Goal: Task Accomplishment & Management: Manage account settings

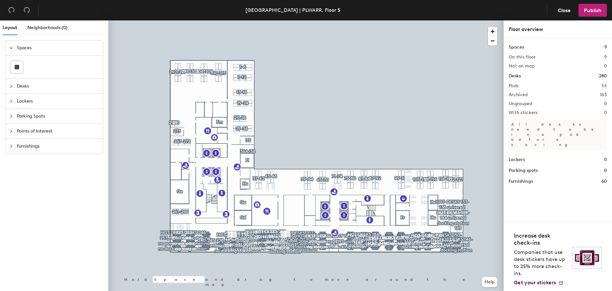
click at [23, 87] on span "Desks" at bounding box center [58, 86] width 82 height 15
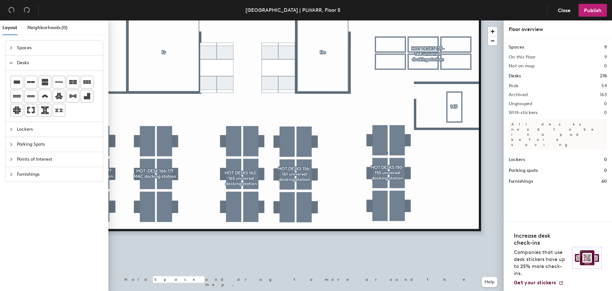
click at [387, 20] on div at bounding box center [305, 20] width 395 height 0
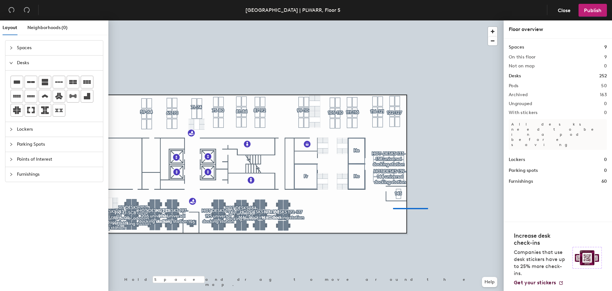
click at [394, 20] on div at bounding box center [305, 20] width 395 height 0
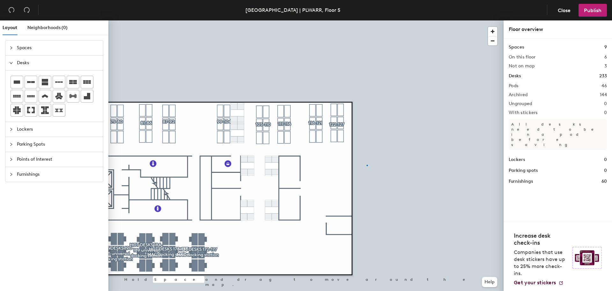
click at [367, 20] on div at bounding box center [305, 20] width 395 height 0
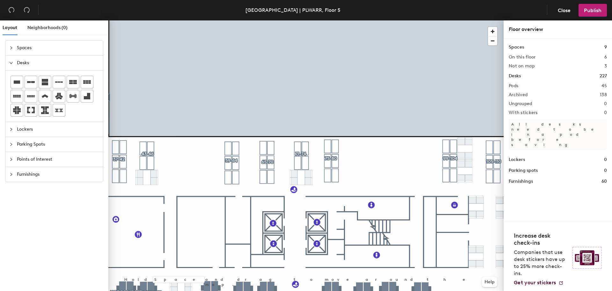
click at [336, 20] on div at bounding box center [305, 20] width 395 height 0
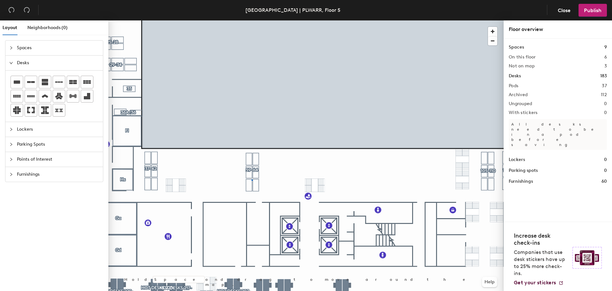
click at [252, 20] on div at bounding box center [305, 20] width 395 height 0
click at [150, 20] on div at bounding box center [305, 20] width 395 height 0
click at [173, 20] on div at bounding box center [305, 20] width 395 height 0
click at [179, 20] on div at bounding box center [305, 20] width 395 height 0
click at [184, 20] on div at bounding box center [305, 20] width 395 height 0
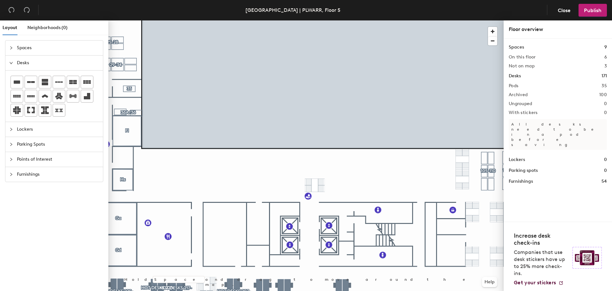
click at [307, 20] on div at bounding box center [305, 20] width 395 height 0
click at [309, 20] on div at bounding box center [305, 20] width 395 height 0
click at [315, 20] on div at bounding box center [305, 20] width 395 height 0
click at [466, 20] on div at bounding box center [305, 20] width 395 height 0
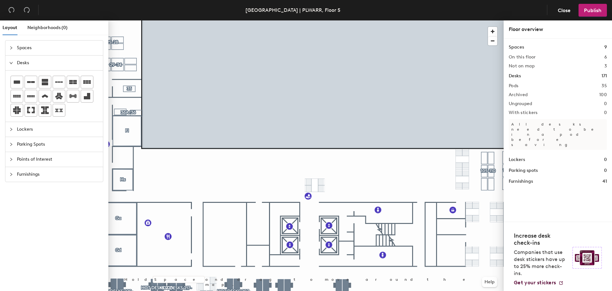
click at [464, 20] on div at bounding box center [305, 20] width 395 height 0
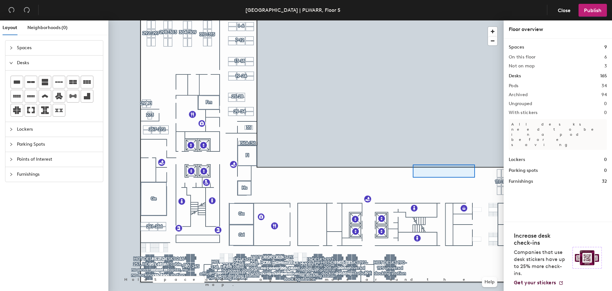
click at [409, 20] on div at bounding box center [305, 20] width 395 height 0
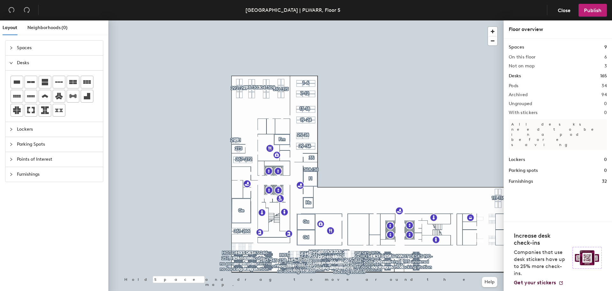
click at [441, 20] on div at bounding box center [305, 20] width 395 height 0
click at [493, 41] on span "button" at bounding box center [492, 40] width 9 height 9
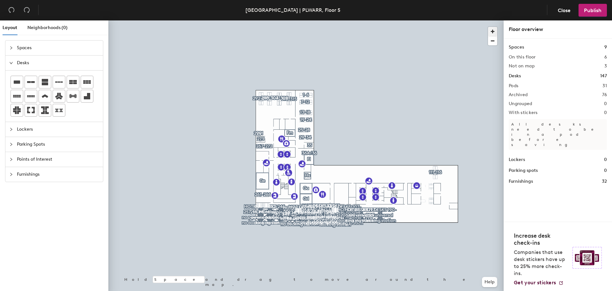
click at [495, 31] on span "button" at bounding box center [492, 31] width 9 height 9
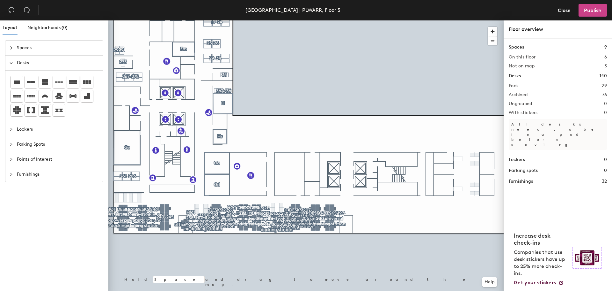
click at [598, 9] on span "Publish" at bounding box center [593, 10] width 18 height 6
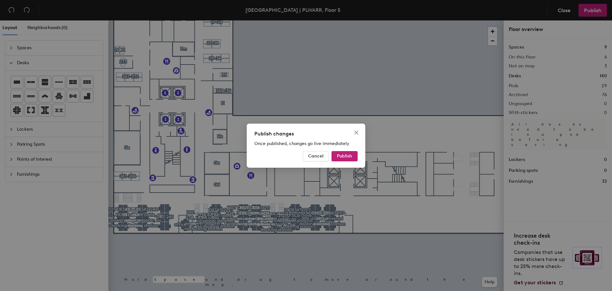
click at [352, 149] on div "Publish changes Once published, changes go live immediately Cancel Publish" at bounding box center [306, 145] width 119 height 44
click at [352, 157] on span "Publish" at bounding box center [344, 155] width 15 height 5
